Goal: Task Accomplishment & Management: Manage account settings

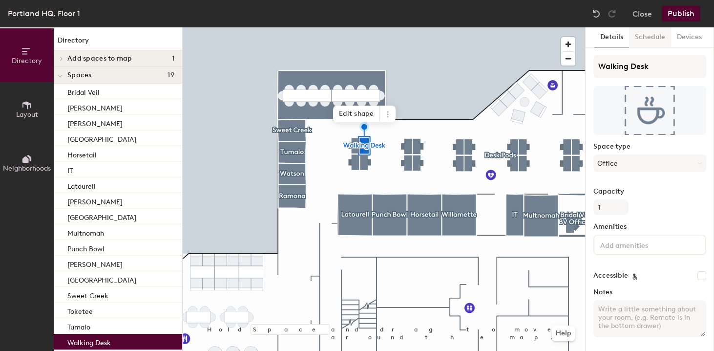
click at [654, 36] on button "Schedule" at bounding box center [650, 37] width 42 height 20
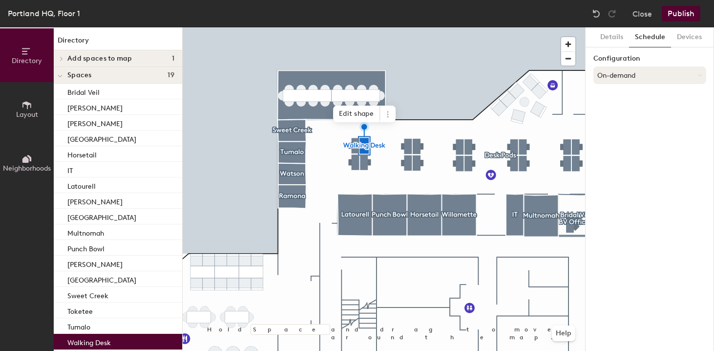
click at [631, 71] on button "On-demand" at bounding box center [649, 75] width 113 height 18
click at [630, 115] on div "Scheduled" at bounding box center [650, 114] width 112 height 15
click at [629, 104] on button "Select account" at bounding box center [649, 97] width 113 height 18
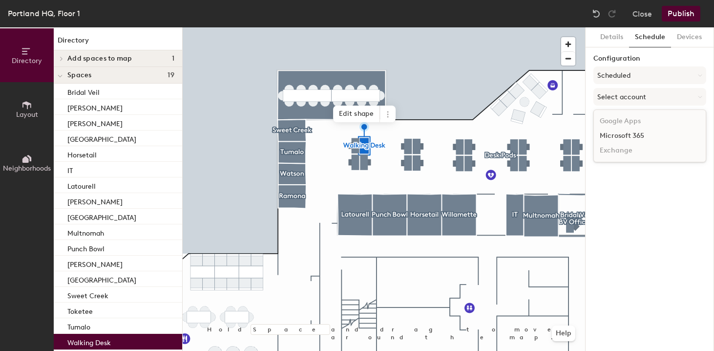
click at [627, 131] on div "Microsoft 365" at bounding box center [650, 135] width 112 height 15
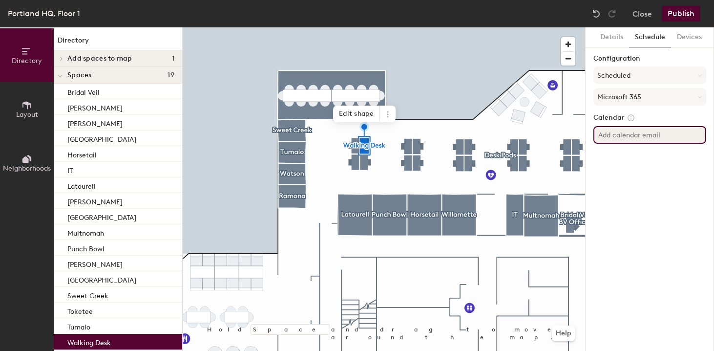
click at [628, 133] on input at bounding box center [649, 135] width 113 height 18
paste input "[EMAIL_ADDRESS][DOMAIN_NAME]"
type input "[EMAIL_ADDRESS][DOMAIN_NAME]"
click at [649, 184] on div "Details Schedule Devices Configuration Scheduled Microsoft 365 Calendar PDX-WS1…" at bounding box center [650, 188] width 128 height 323
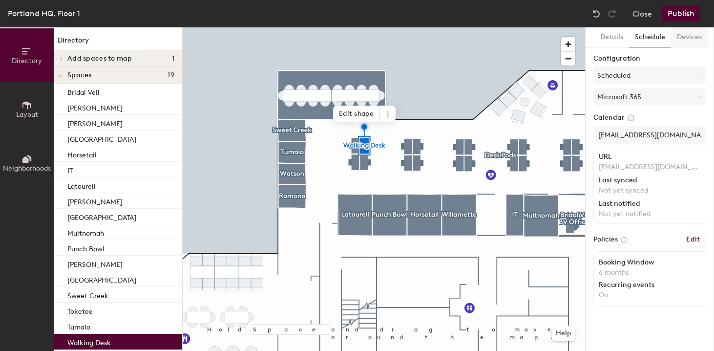
click at [684, 38] on button "Devices" at bounding box center [689, 37] width 37 height 20
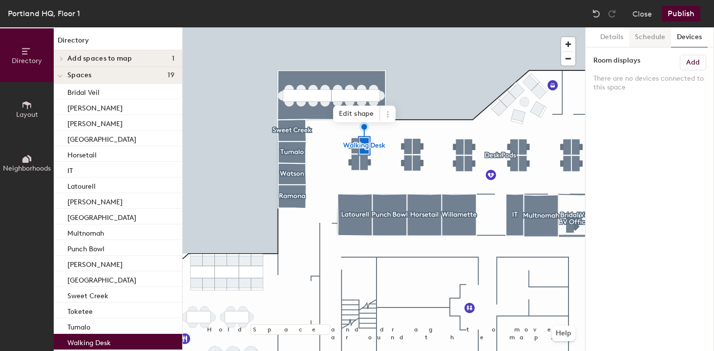
click at [651, 38] on button "Schedule" at bounding box center [650, 37] width 42 height 20
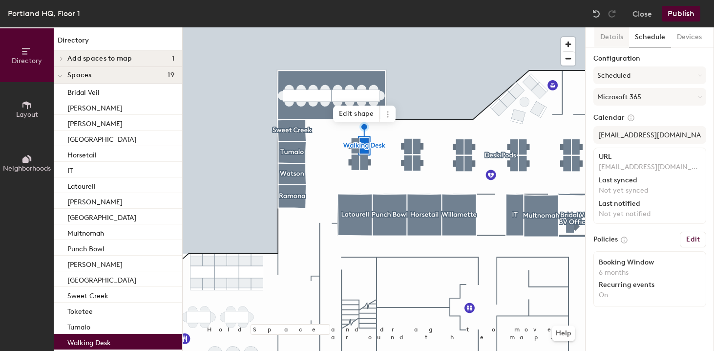
click at [618, 39] on button "Details" at bounding box center [611, 37] width 35 height 20
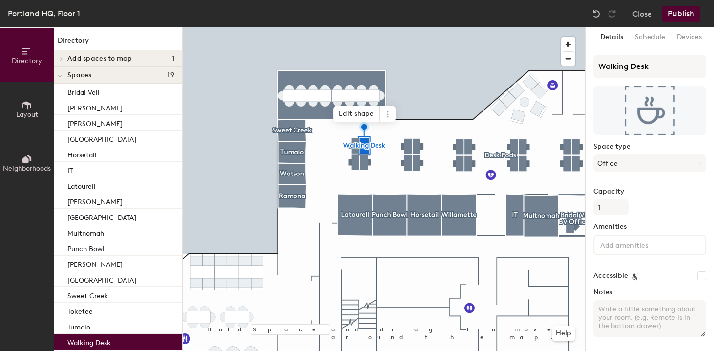
click at [678, 12] on button "Publish" at bounding box center [681, 14] width 39 height 16
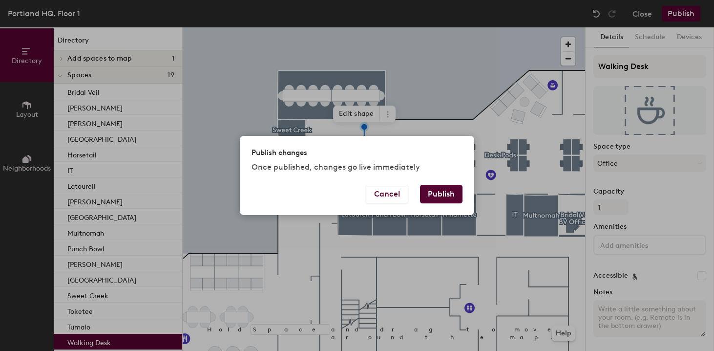
click at [443, 194] on button "Publish" at bounding box center [441, 194] width 42 height 19
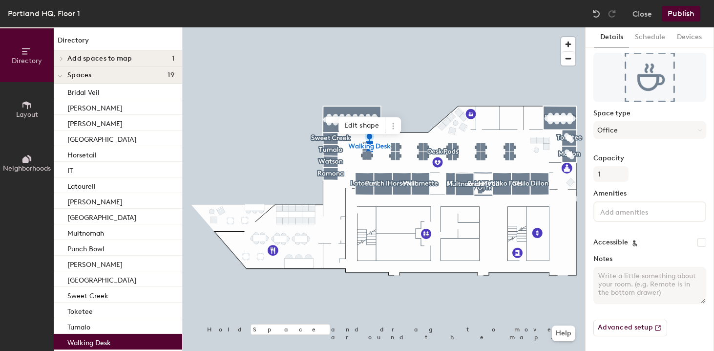
scroll to position [34, 0]
click at [639, 329] on button "Advanced setup" at bounding box center [630, 326] width 74 height 17
click at [643, 31] on button "Schedule" at bounding box center [650, 37] width 42 height 20
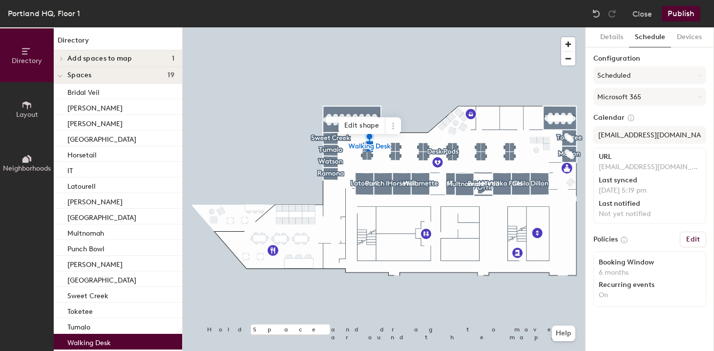
scroll to position [0, 0]
click at [611, 34] on button "Details" at bounding box center [611, 37] width 35 height 20
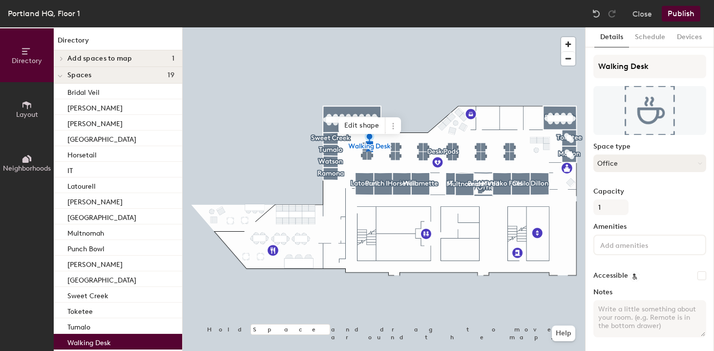
click at [619, 158] on button "Office" at bounding box center [649, 163] width 113 height 18
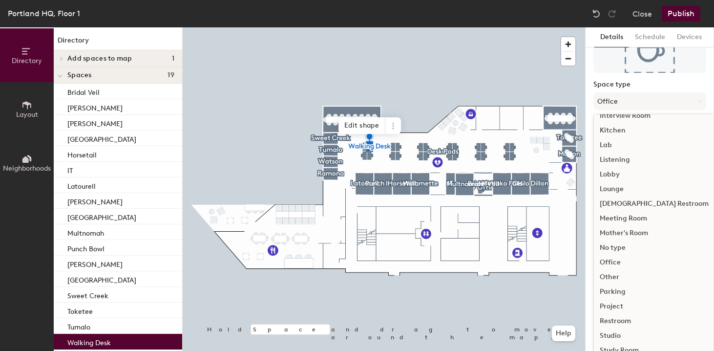
scroll to position [171, 0]
click at [623, 247] on div "No type" at bounding box center [654, 247] width 121 height 15
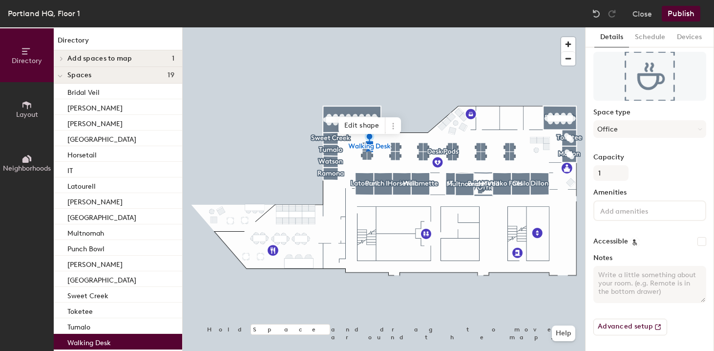
scroll to position [34, 0]
click at [651, 130] on button "No type" at bounding box center [649, 129] width 113 height 18
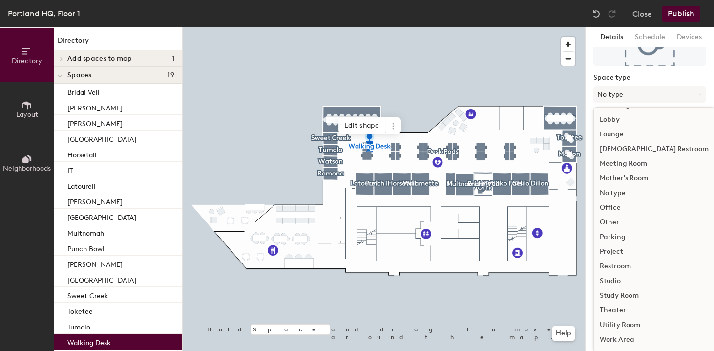
scroll to position [69, 0]
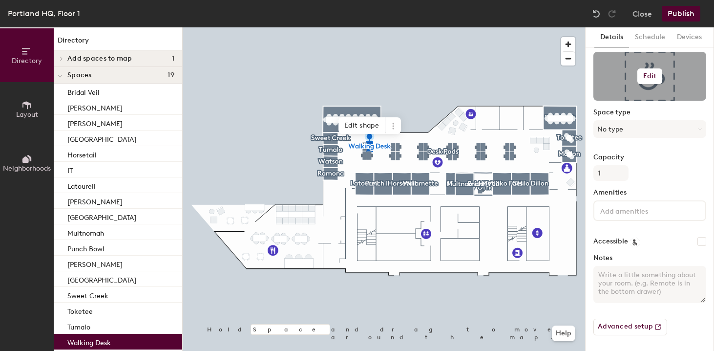
click at [678, 76] on div "Walking Desk Edit Space type No type Capacity 1 Amenities Accessible Notes Adva…" at bounding box center [649, 182] width 113 height 322
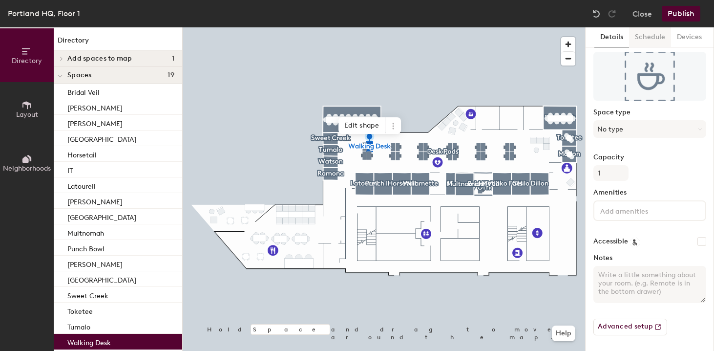
click at [643, 36] on button "Schedule" at bounding box center [650, 37] width 42 height 20
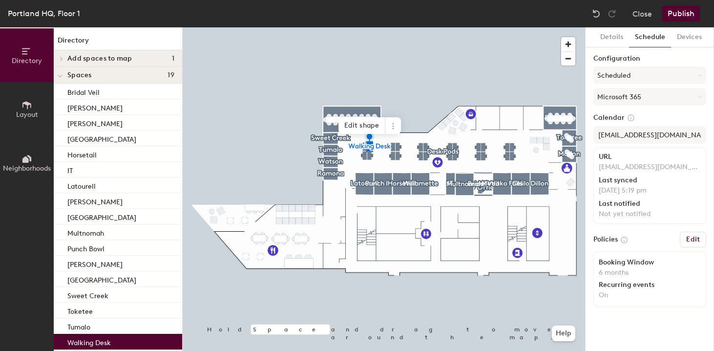
scroll to position [0, 0]
click at [691, 241] on h6 "Edit" at bounding box center [693, 239] width 14 height 8
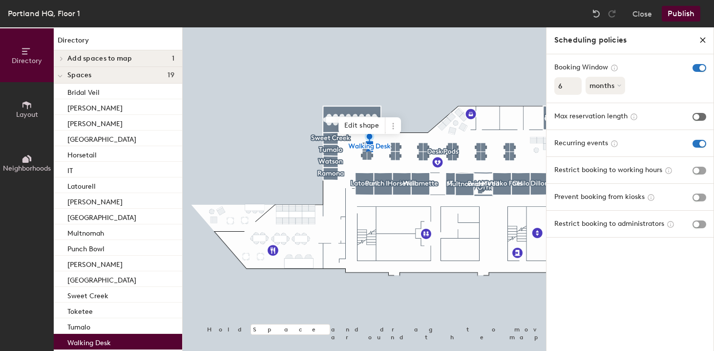
click at [698, 118] on span "button" at bounding box center [699, 117] width 14 height 8
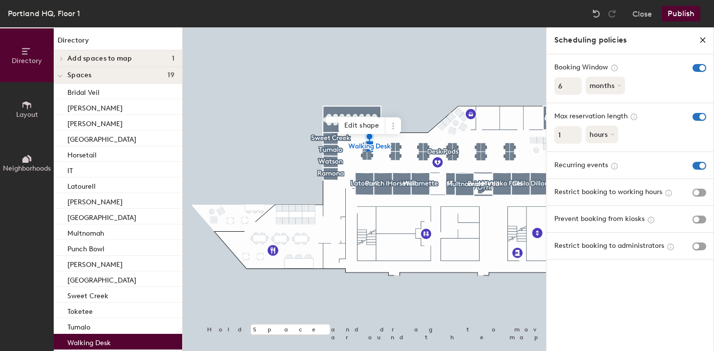
click at [564, 137] on input "1" at bounding box center [567, 135] width 27 height 18
type input "2"
click at [563, 84] on input "6" at bounding box center [567, 86] width 27 height 18
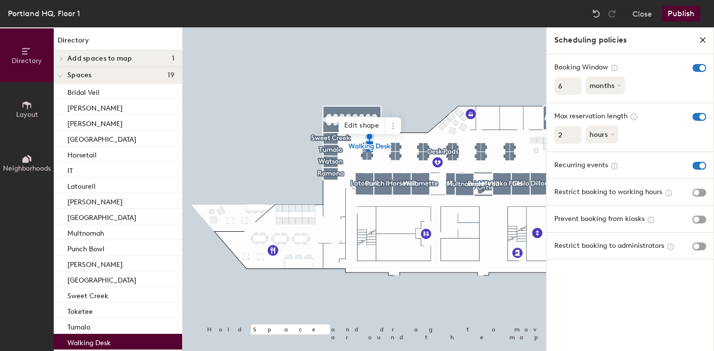
click at [563, 84] on input "6" at bounding box center [567, 86] width 27 height 18
type input "1"
click at [702, 39] on icon "close policies" at bounding box center [702, 40] width 4 height 4
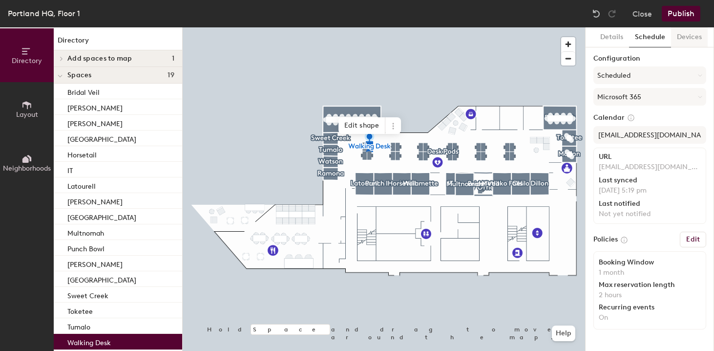
click at [681, 41] on button "Devices" at bounding box center [689, 37] width 37 height 20
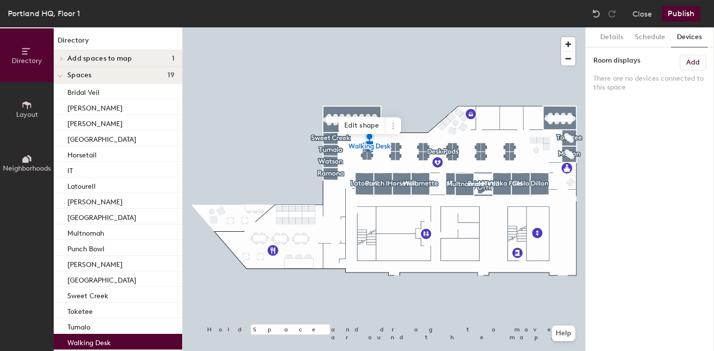
click at [679, 12] on button "Publish" at bounding box center [681, 14] width 39 height 16
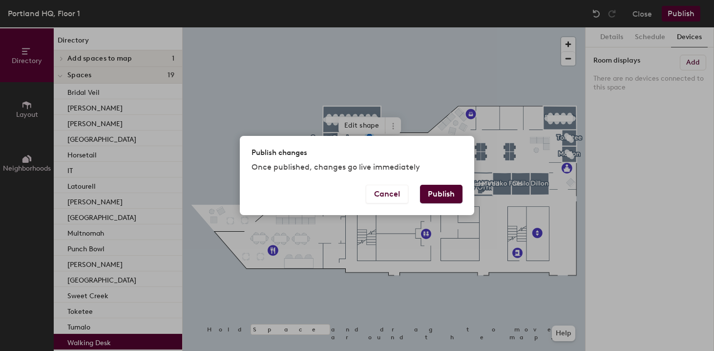
click at [432, 190] on button "Publish" at bounding box center [441, 194] width 42 height 19
